Goal: Task Accomplishment & Management: Complete application form

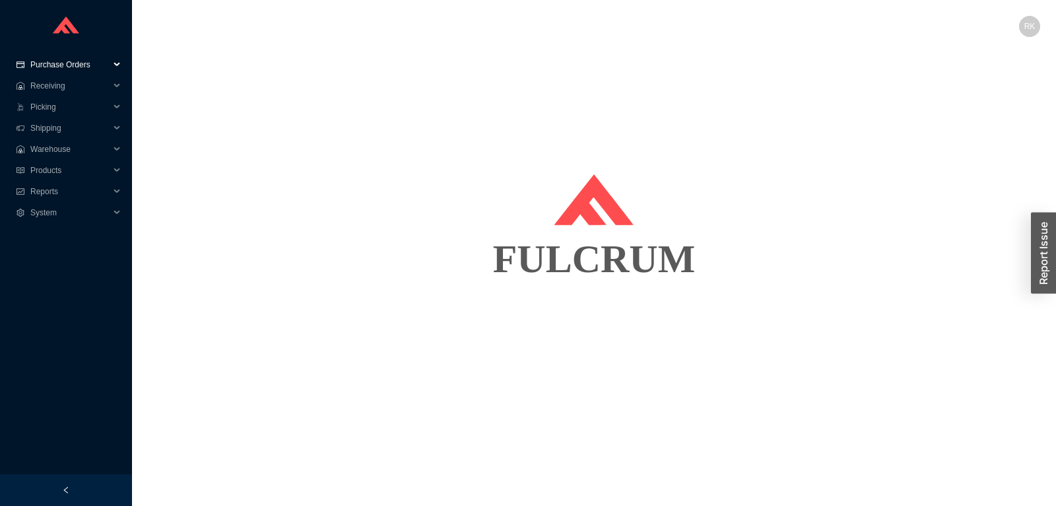
click at [51, 73] on span "Purchase Orders" at bounding box center [69, 64] width 79 height 21
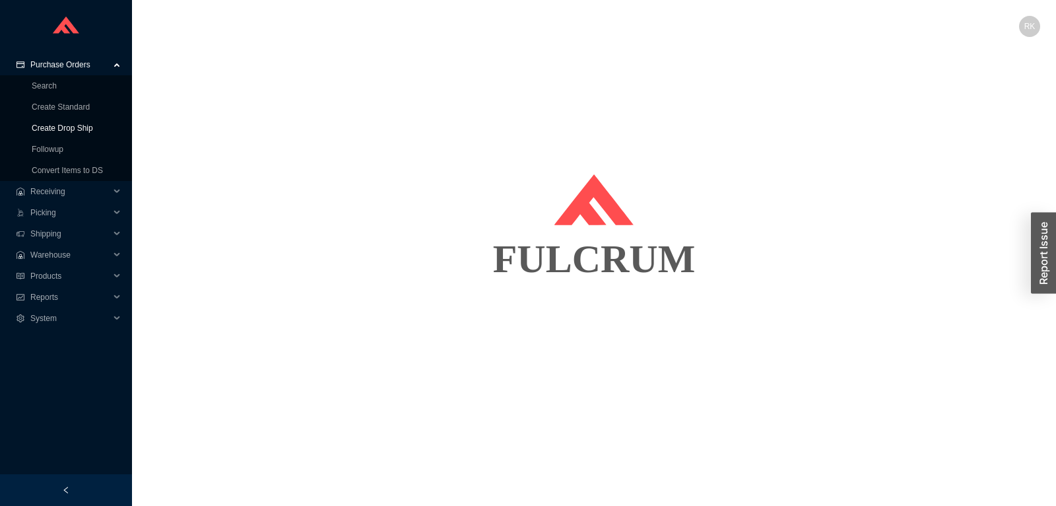
click at [67, 127] on link "Create Drop Ship" at bounding box center [62, 127] width 61 height 9
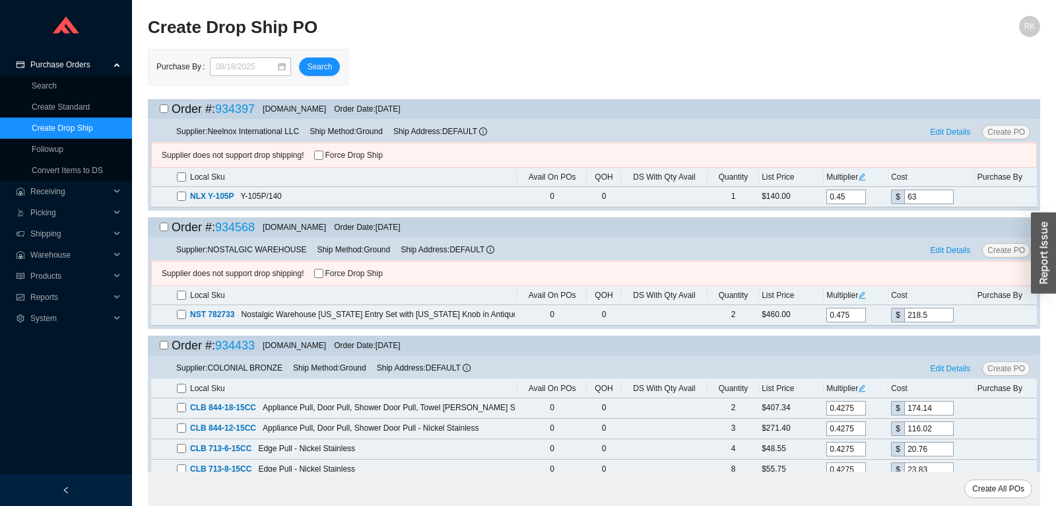
click at [161, 108] on input "checkbox" at bounding box center [164, 108] width 9 height 9
checkbox input "true"
click at [321, 156] on input "Force Drop Ship" at bounding box center [318, 154] width 9 height 9
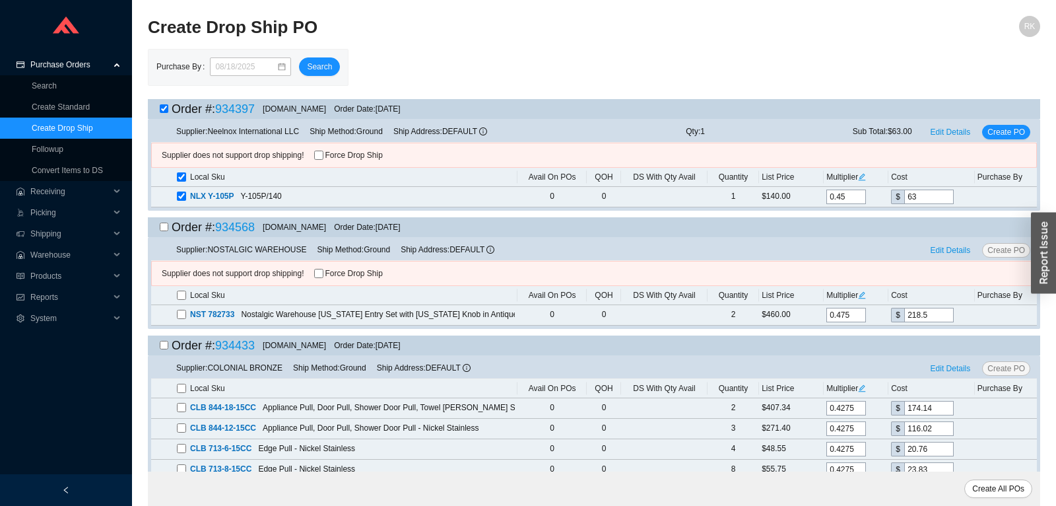
checkbox input "true"
click at [159, 230] on div "Order #: 934568 [DOMAIN_NAME] Order Date: [DATE]" at bounding box center [274, 227] width 253 height 20
click at [162, 230] on input "checkbox" at bounding box center [164, 226] width 9 height 9
checkbox input "true"
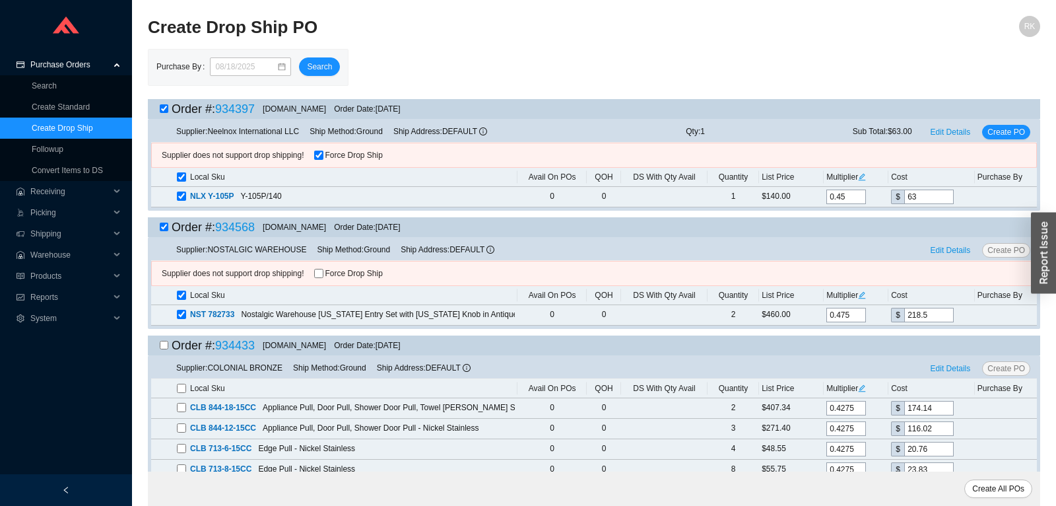
checkbox input "true"
click at [317, 275] on input "Force Drop Ship" at bounding box center [318, 273] width 9 height 9
checkbox input "true"
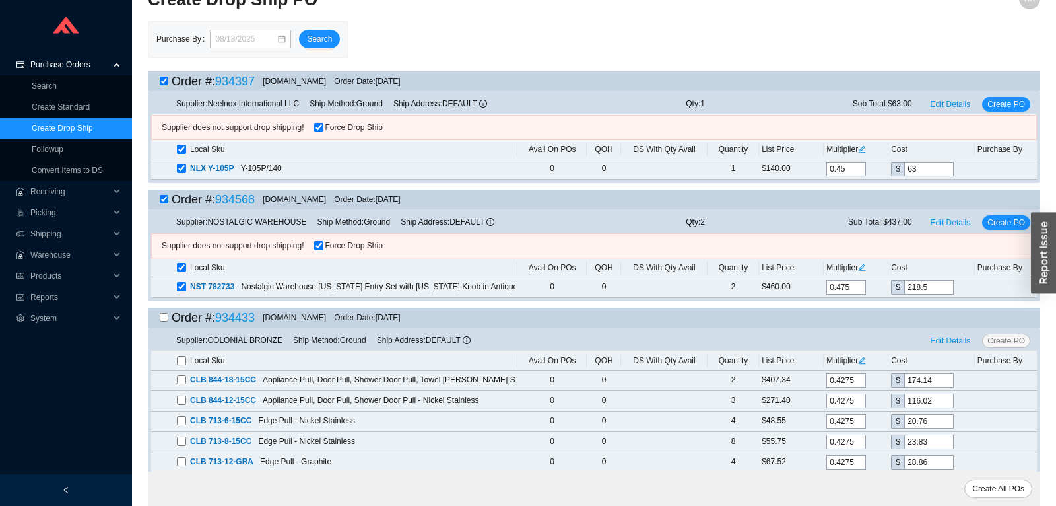
scroll to position [36, 0]
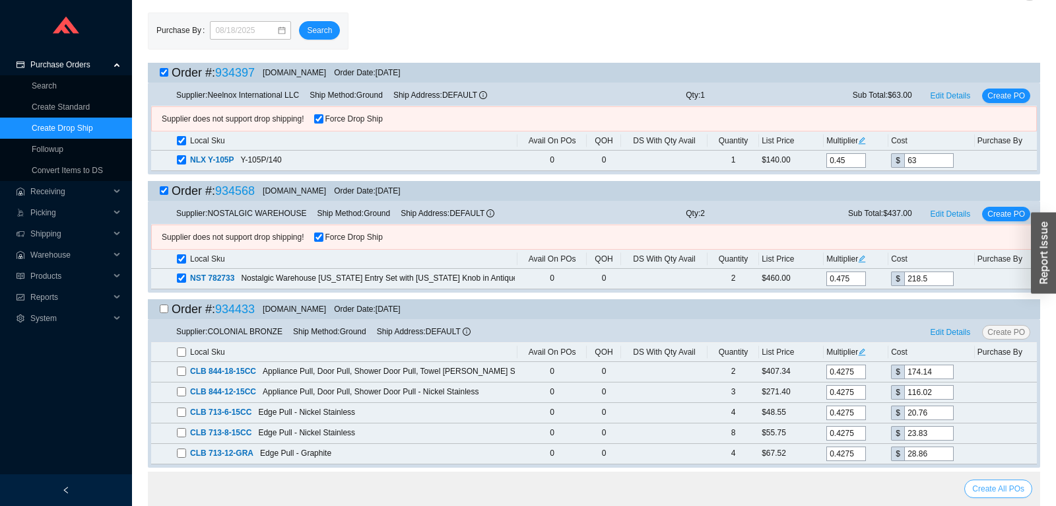
drag, startPoint x: 1003, startPoint y: 490, endPoint x: 906, endPoint y: 471, distance: 98.3
click at [1002, 490] on span "Create All POs" at bounding box center [998, 488] width 52 height 13
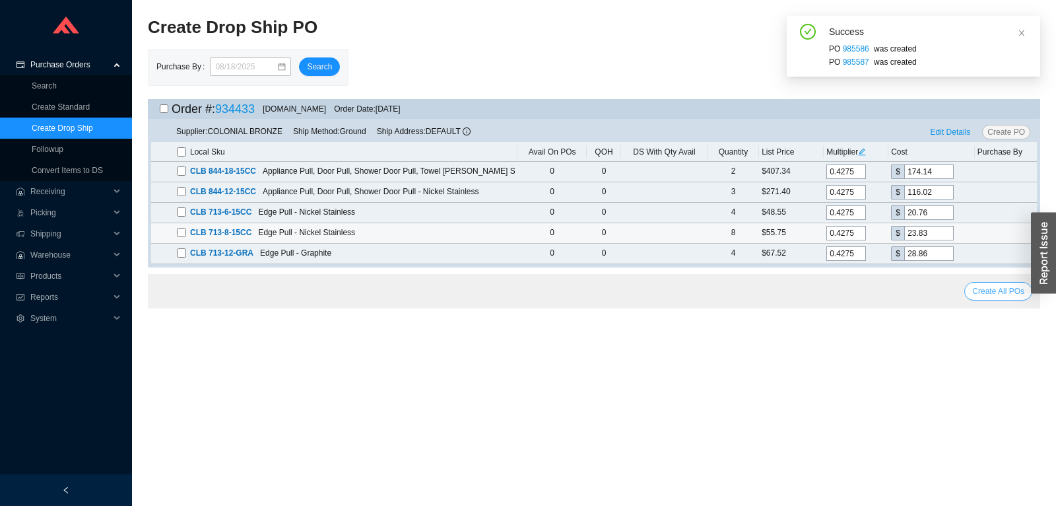
scroll to position [0, 0]
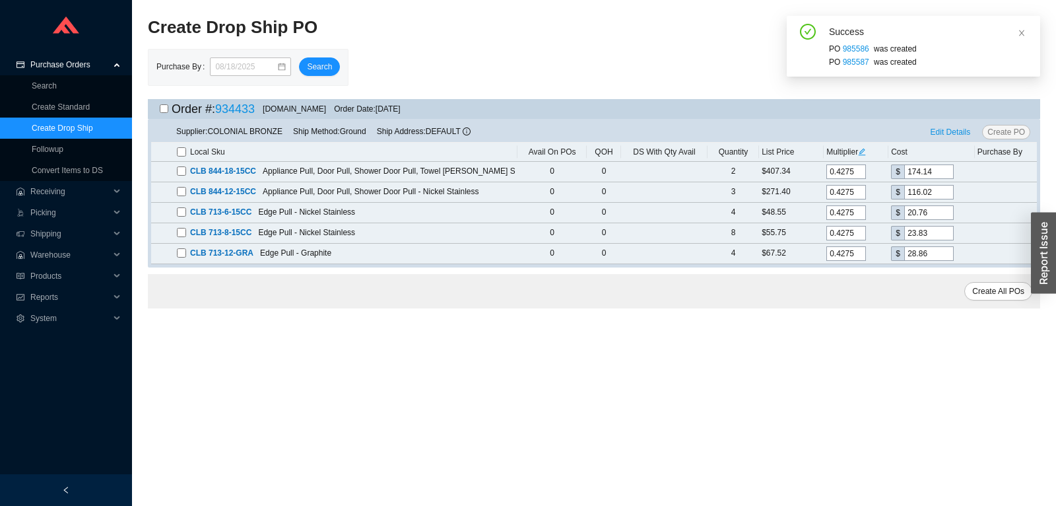
click at [162, 108] on input "checkbox" at bounding box center [164, 108] width 9 height 9
checkbox input "true"
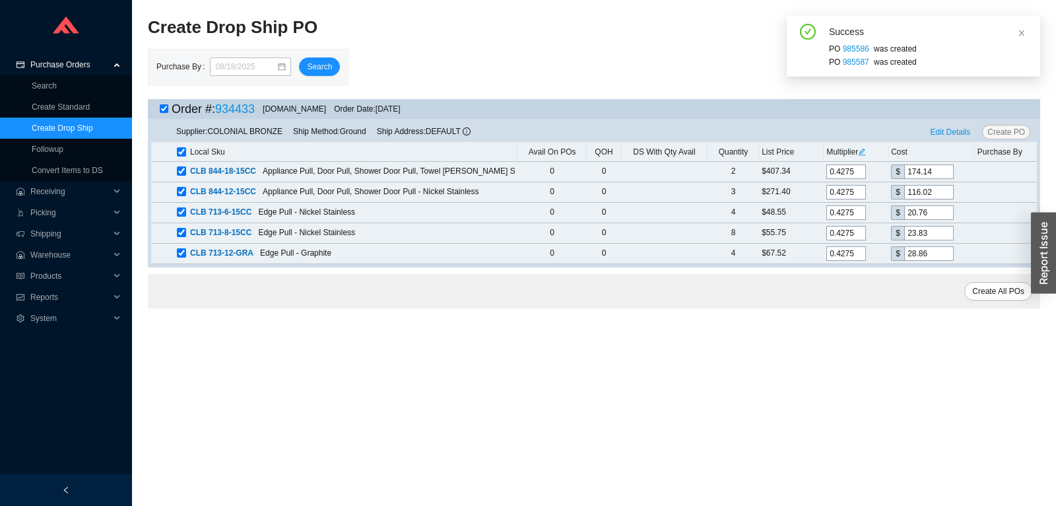
checkbox input "true"
click at [949, 131] on span "Edit Details" at bounding box center [951, 131] width 40 height 13
select select "1"
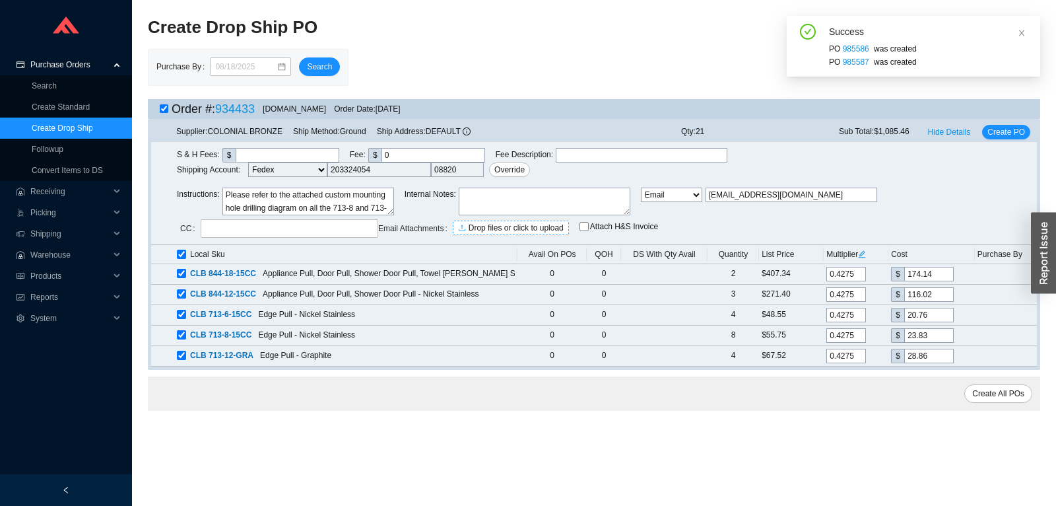
click at [490, 226] on span "Drop files or click to upload" at bounding box center [516, 227] width 95 height 13
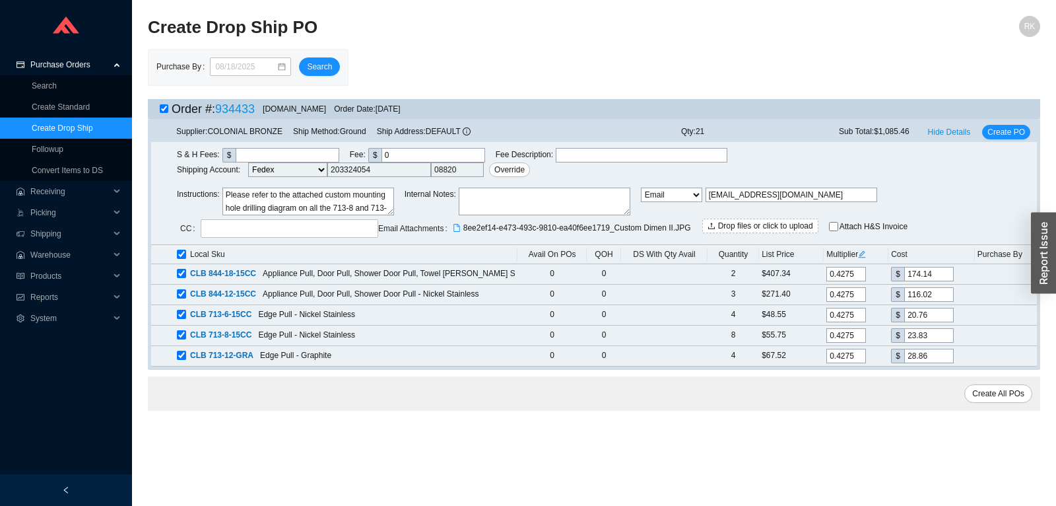
click at [1018, 112] on div "Order #: 934433 [DOMAIN_NAME] Order Date: [DATE]" at bounding box center [594, 109] width 892 height 20
click at [1015, 128] on span "Create PO" at bounding box center [1006, 131] width 38 height 13
